Goal: Check status

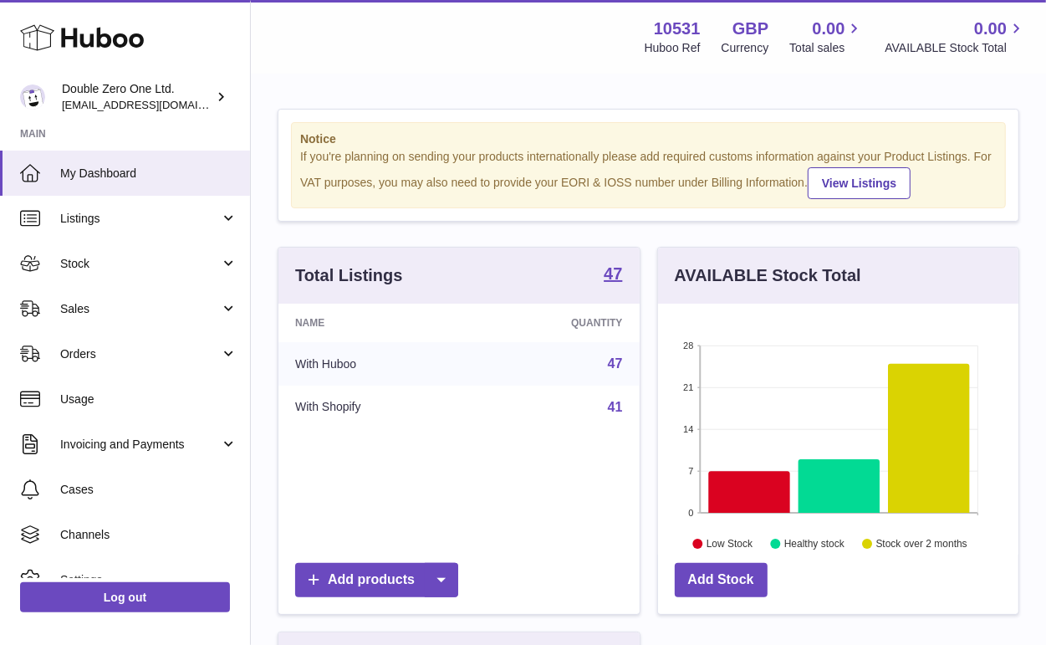
scroll to position [835996, 835895]
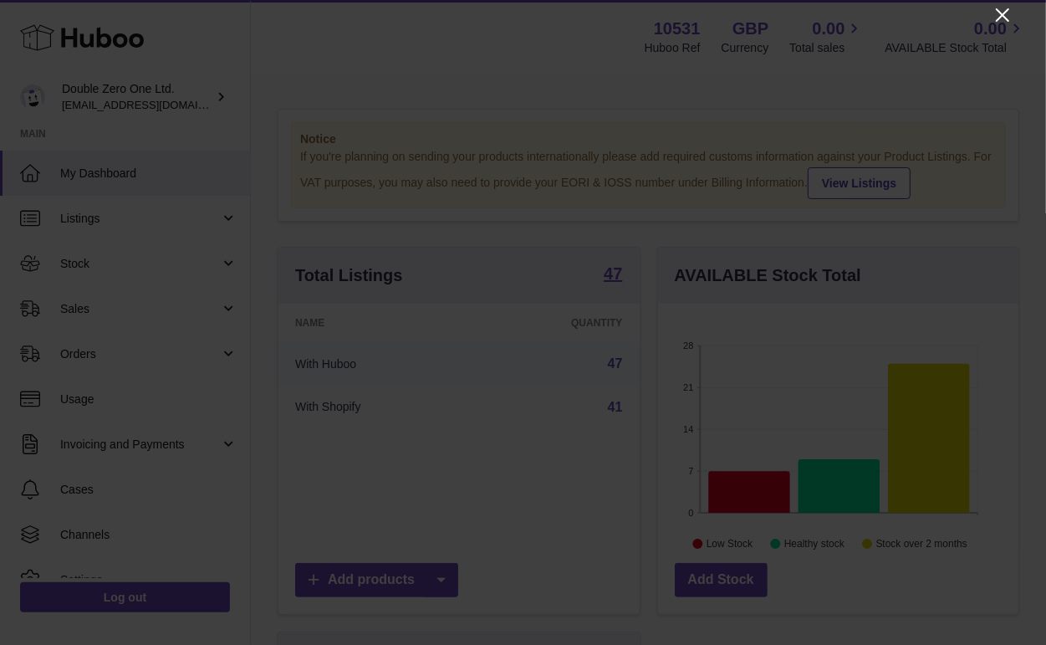
click at [1004, 16] on icon "Close" at bounding box center [1002, 14] width 13 height 13
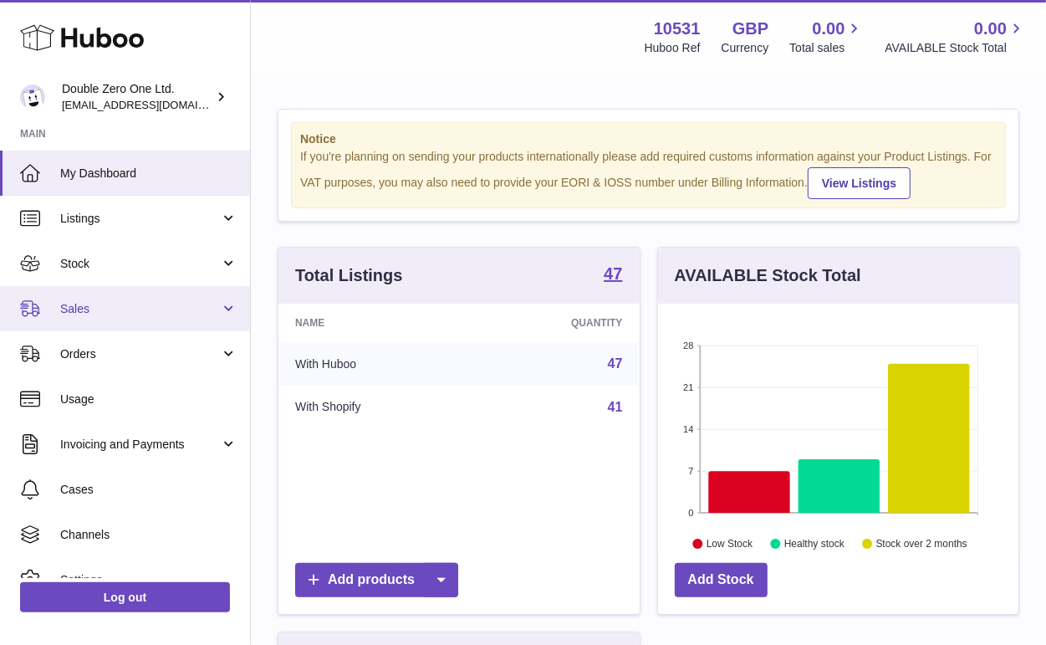
click at [89, 305] on span "Sales" at bounding box center [140, 309] width 160 height 16
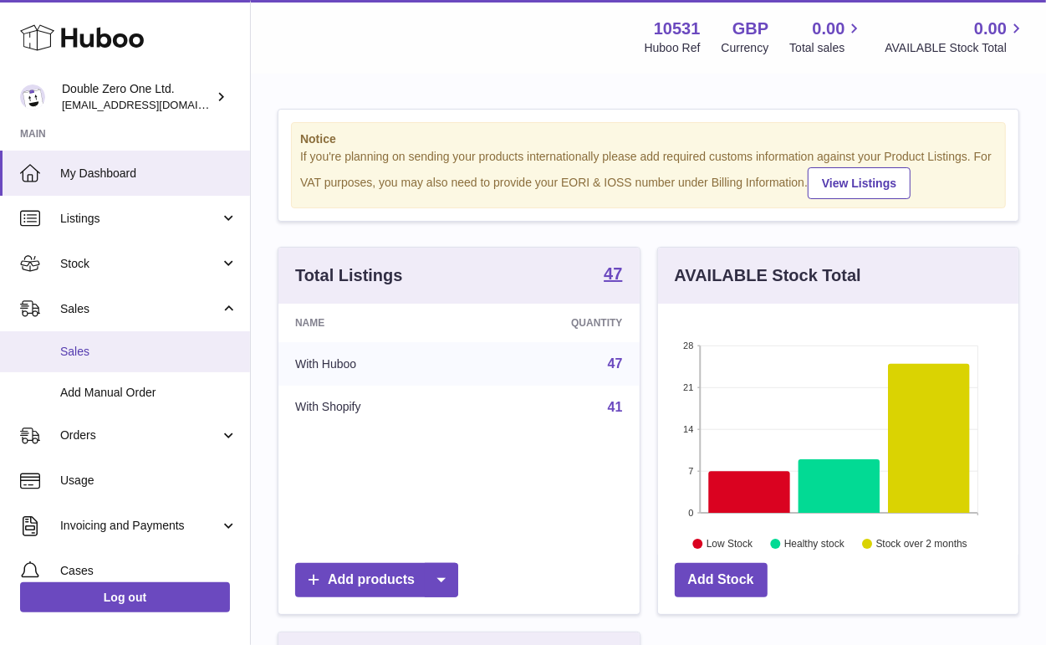
click at [89, 341] on link "Sales" at bounding box center [125, 351] width 250 height 41
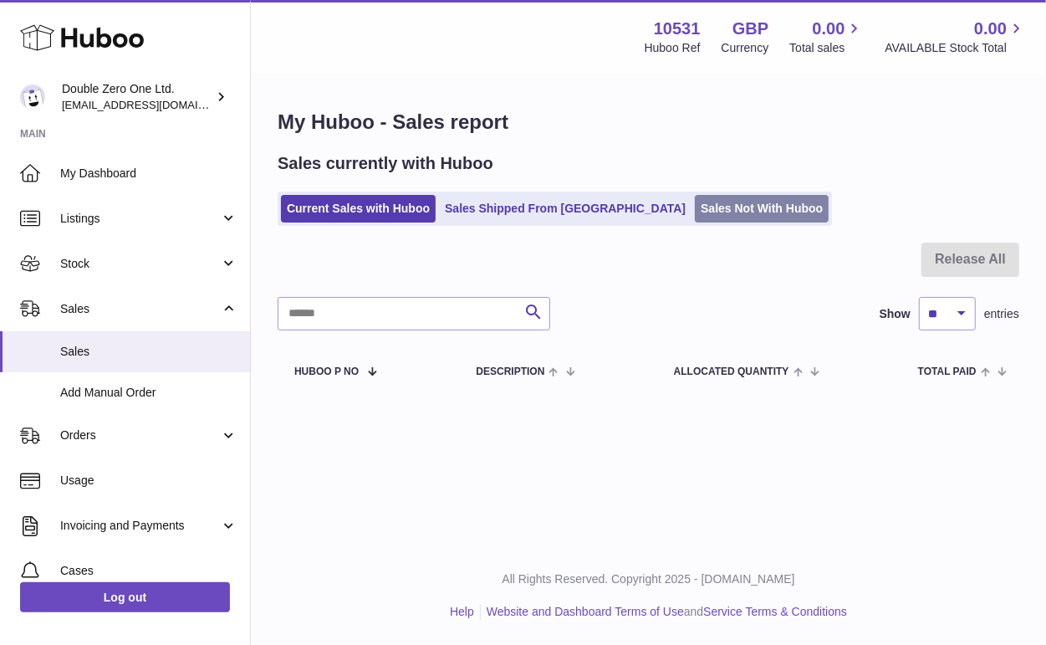
click at [695, 211] on link "Sales Not With Huboo" at bounding box center [762, 209] width 134 height 28
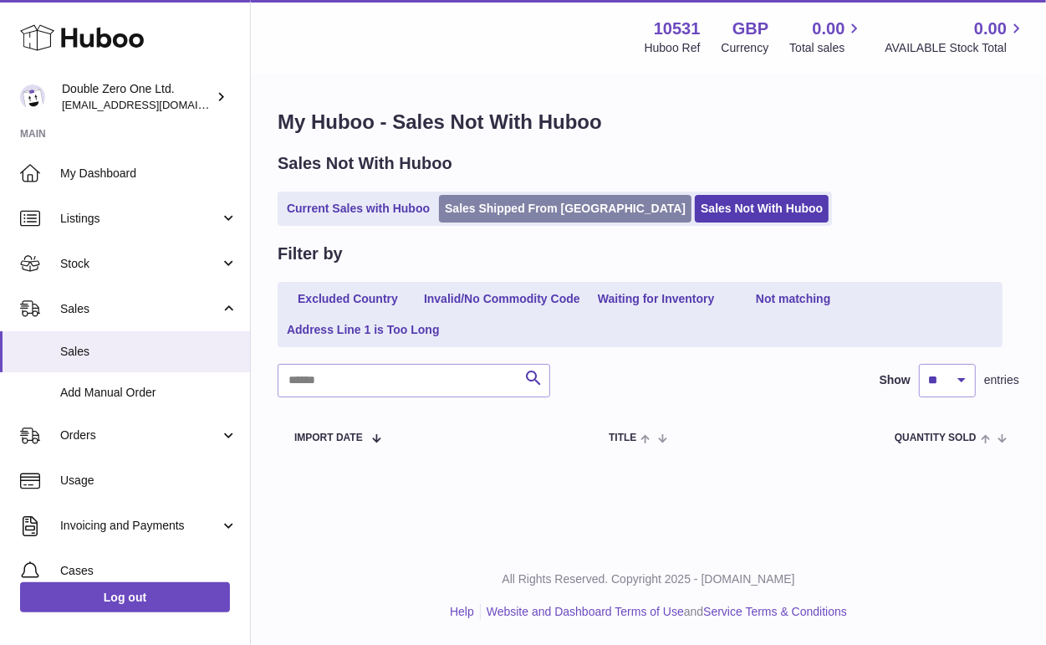
click at [567, 211] on link "Sales Shipped From Huboo" at bounding box center [565, 209] width 253 height 28
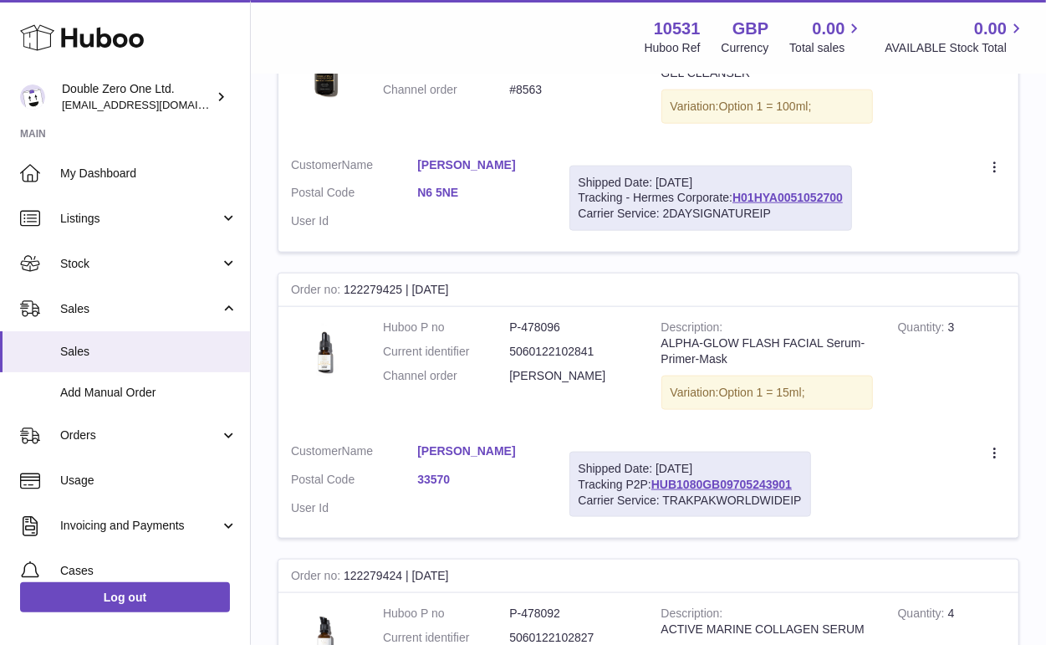
scroll to position [1228, 0]
click at [686, 477] on link "HUB1080GB09705243901" at bounding box center [721, 483] width 140 height 13
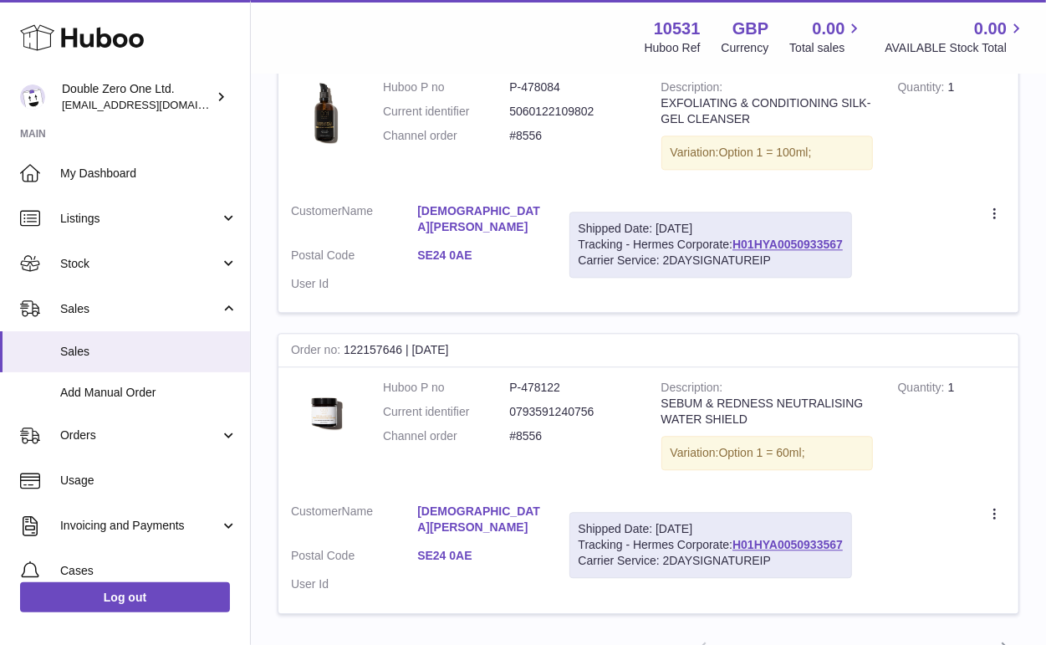
scroll to position [2583, 0]
